Goal: Task Accomplishment & Management: Manage account settings

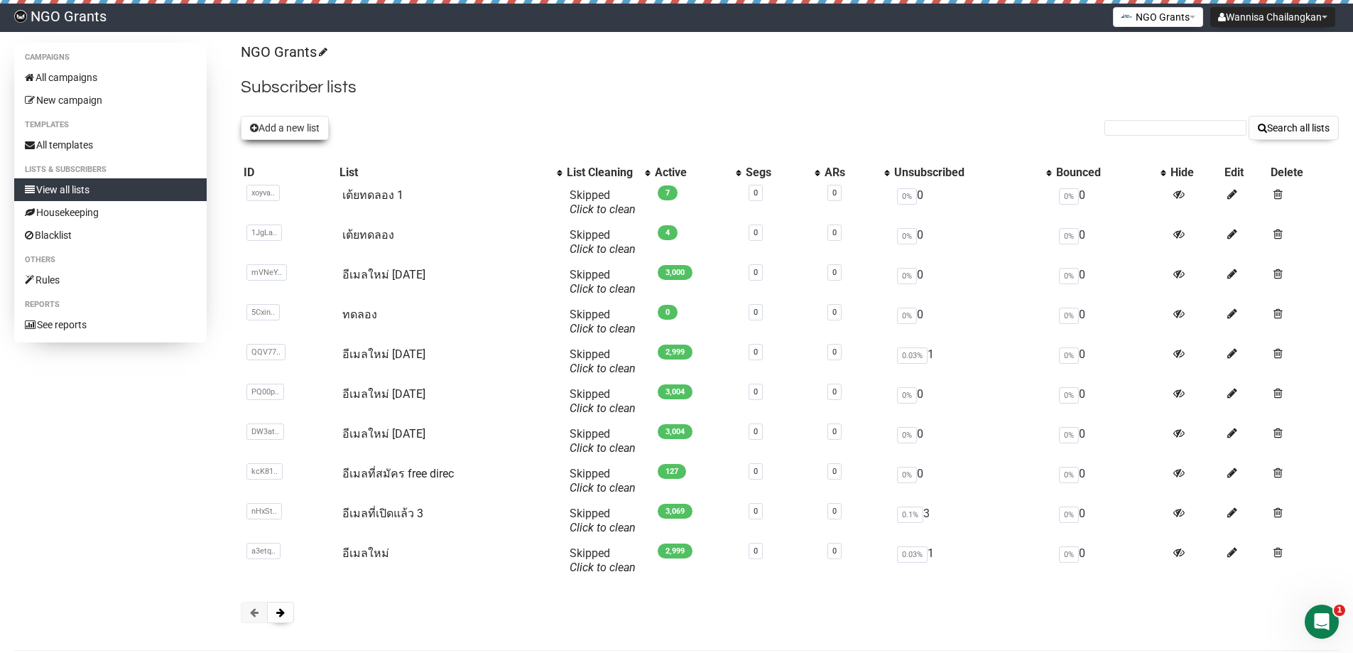
click at [311, 126] on button "Add a new list" at bounding box center [285, 128] width 88 height 24
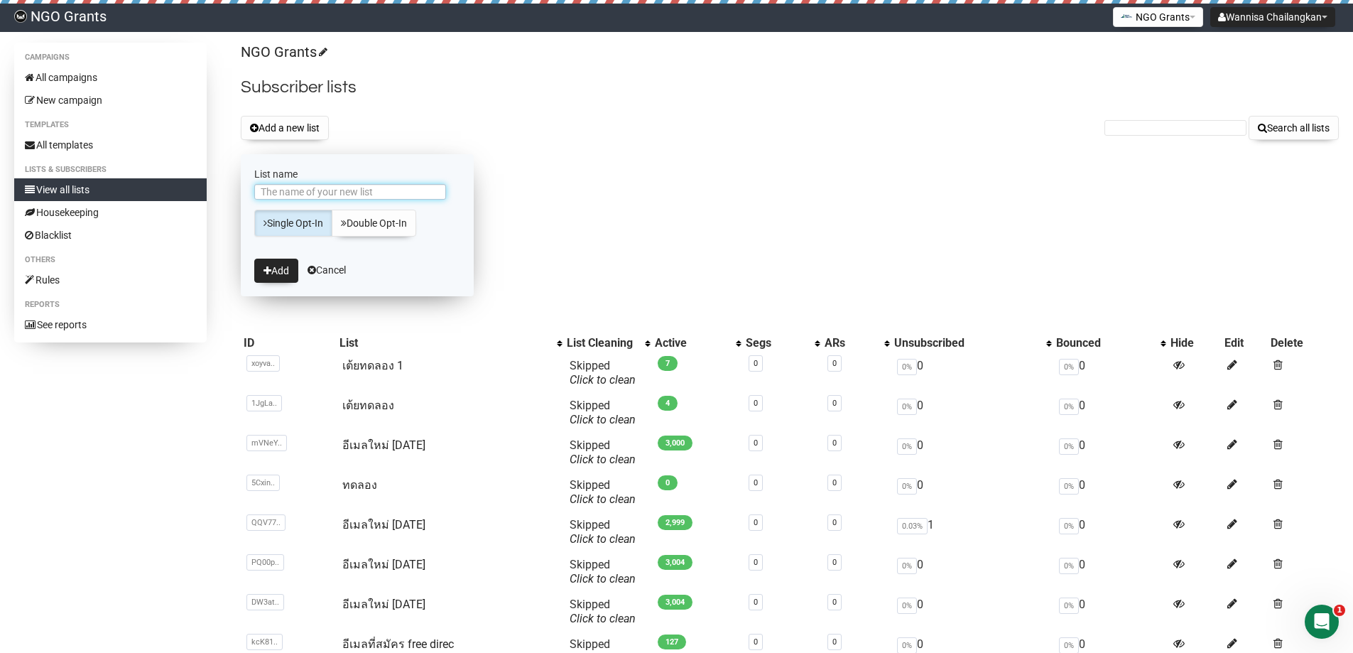
click at [372, 188] on input "List name" at bounding box center [350, 192] width 192 height 16
click at [295, 188] on input "List name" at bounding box center [350, 192] width 192 height 16
type input "v"
type input "อีเมลใหม่ อินเดีย [DATE]"
click at [281, 269] on button "Add" at bounding box center [276, 271] width 44 height 24
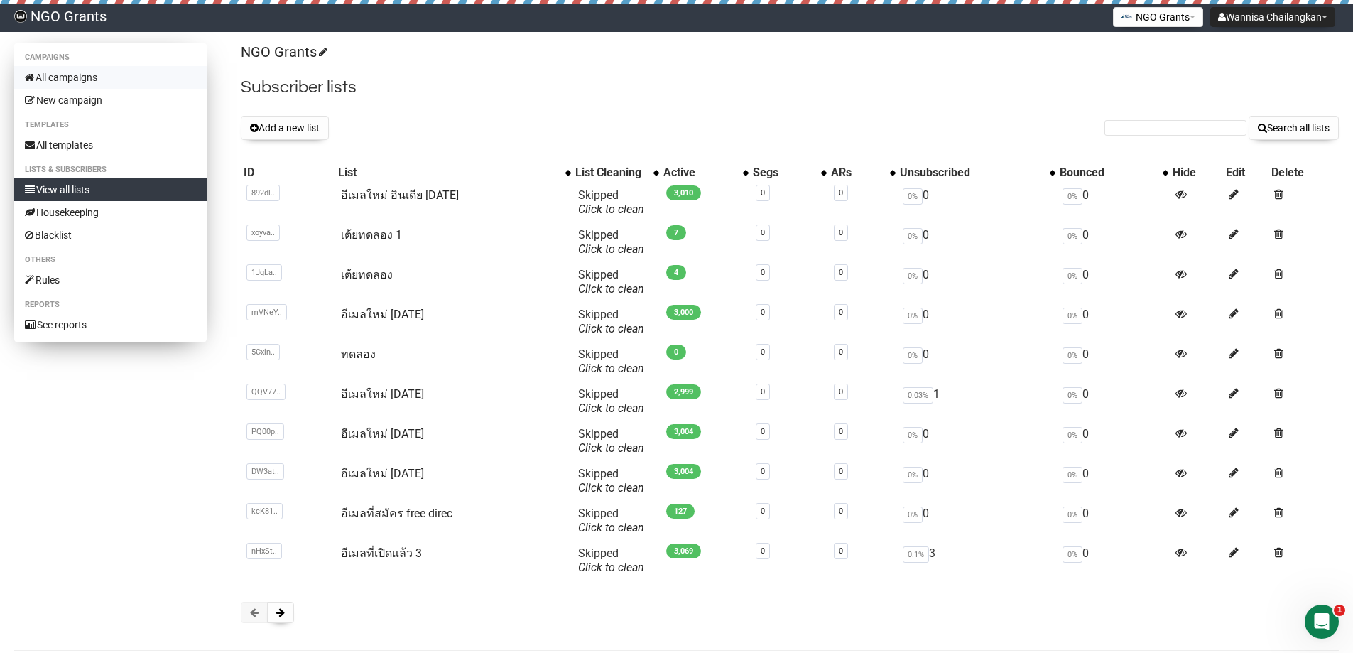
click at [65, 76] on link "All campaigns" at bounding box center [110, 77] width 193 height 23
click at [384, 238] on link "เต้ยทดลอง 1" at bounding box center [371, 234] width 61 height 13
click at [374, 236] on link "เต้ยทดลอง 1" at bounding box center [371, 234] width 61 height 13
click at [791, 100] on div "NGO Grants Subscriber lists Add a new list Search all lists List name Single Op…" at bounding box center [790, 340] width 1098 height 595
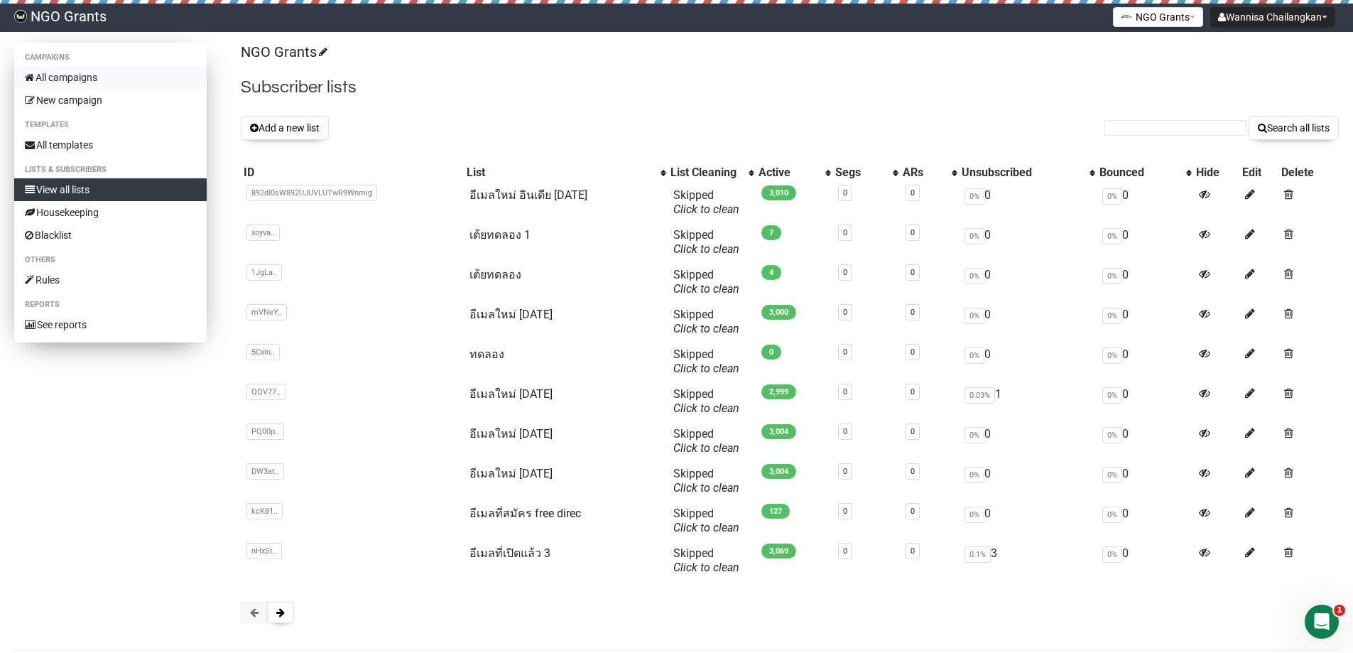
click at [77, 77] on link "All campaigns" at bounding box center [110, 77] width 193 height 23
